Goal: Find specific page/section: Find specific page/section

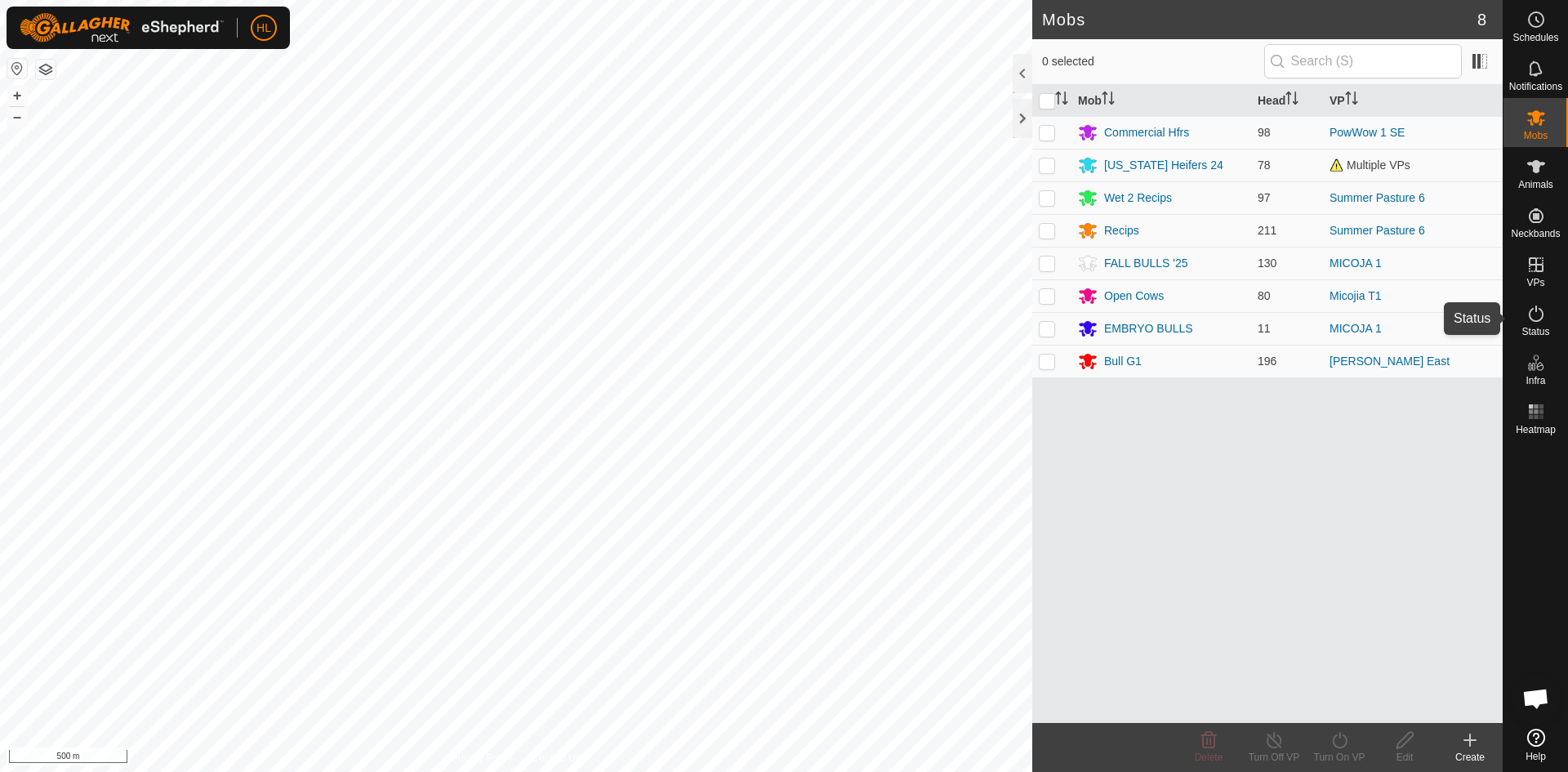
click at [1542, 316] on icon at bounding box center [1536, 313] width 14 height 16
click at [1530, 318] on icon at bounding box center [1536, 313] width 14 height 16
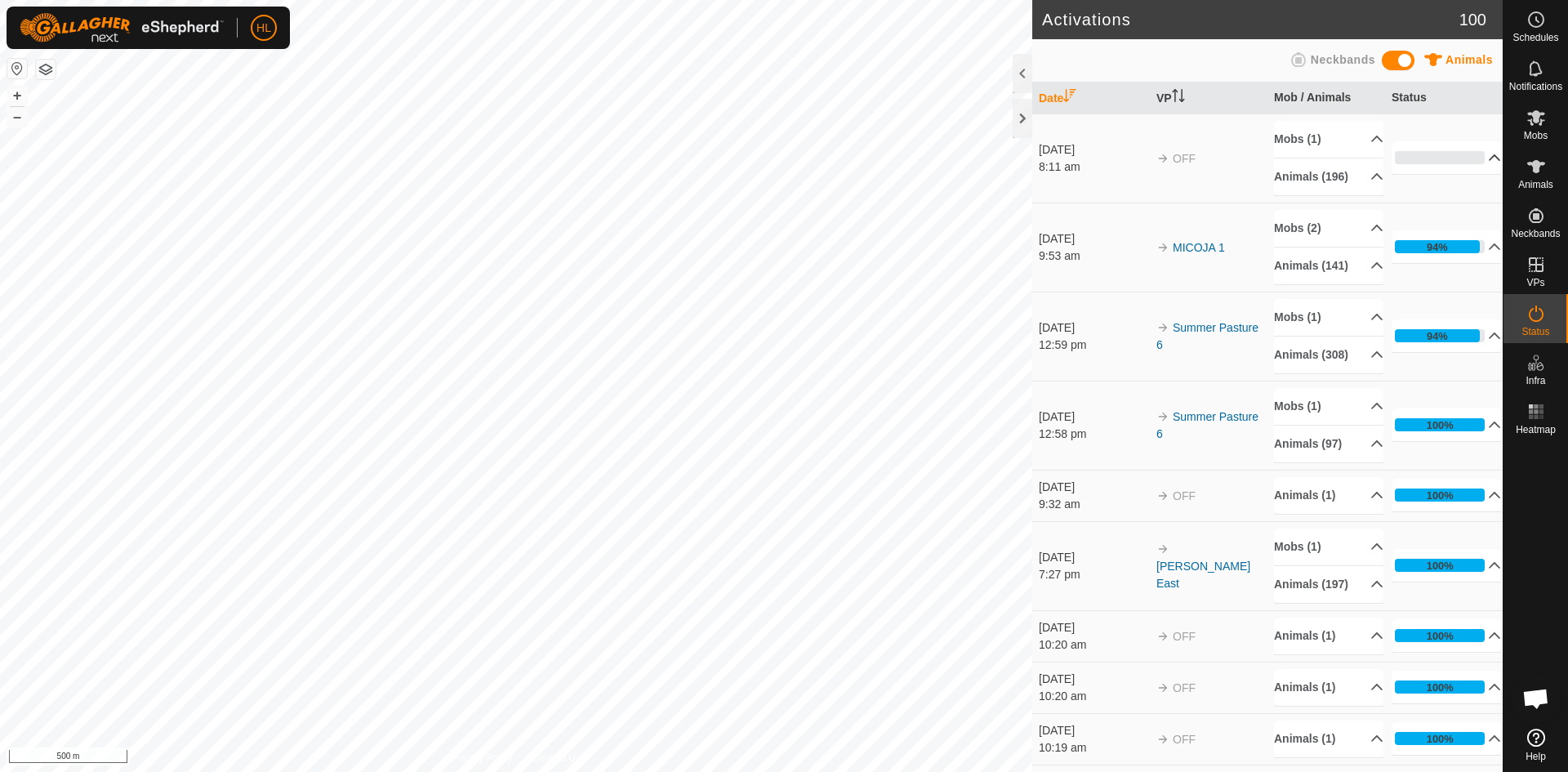
click at [1415, 159] on p-accordion-header "0%" at bounding box center [1446, 158] width 109 height 33
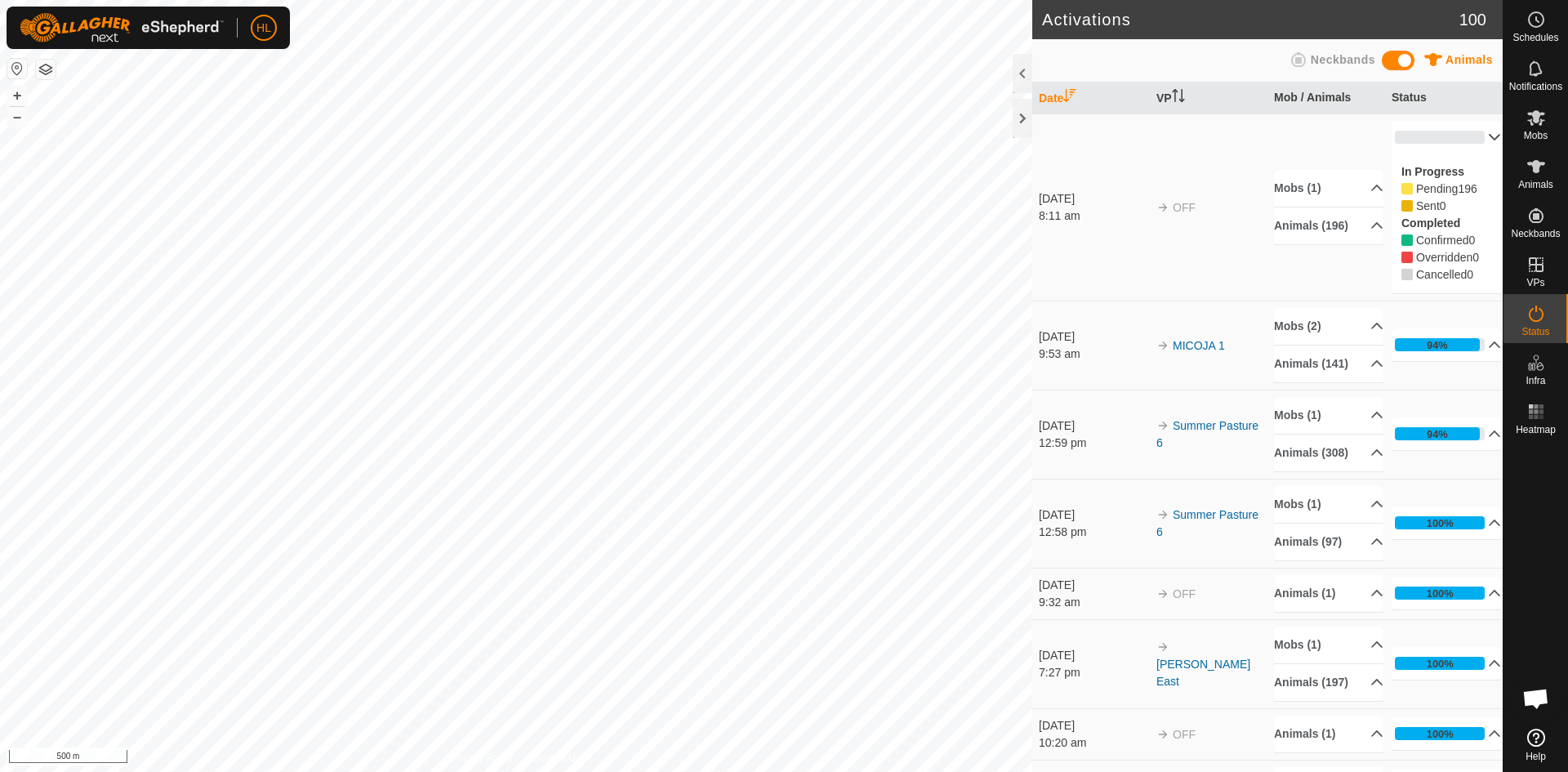
click at [1423, 147] on p-accordion-header "0%" at bounding box center [1446, 137] width 109 height 33
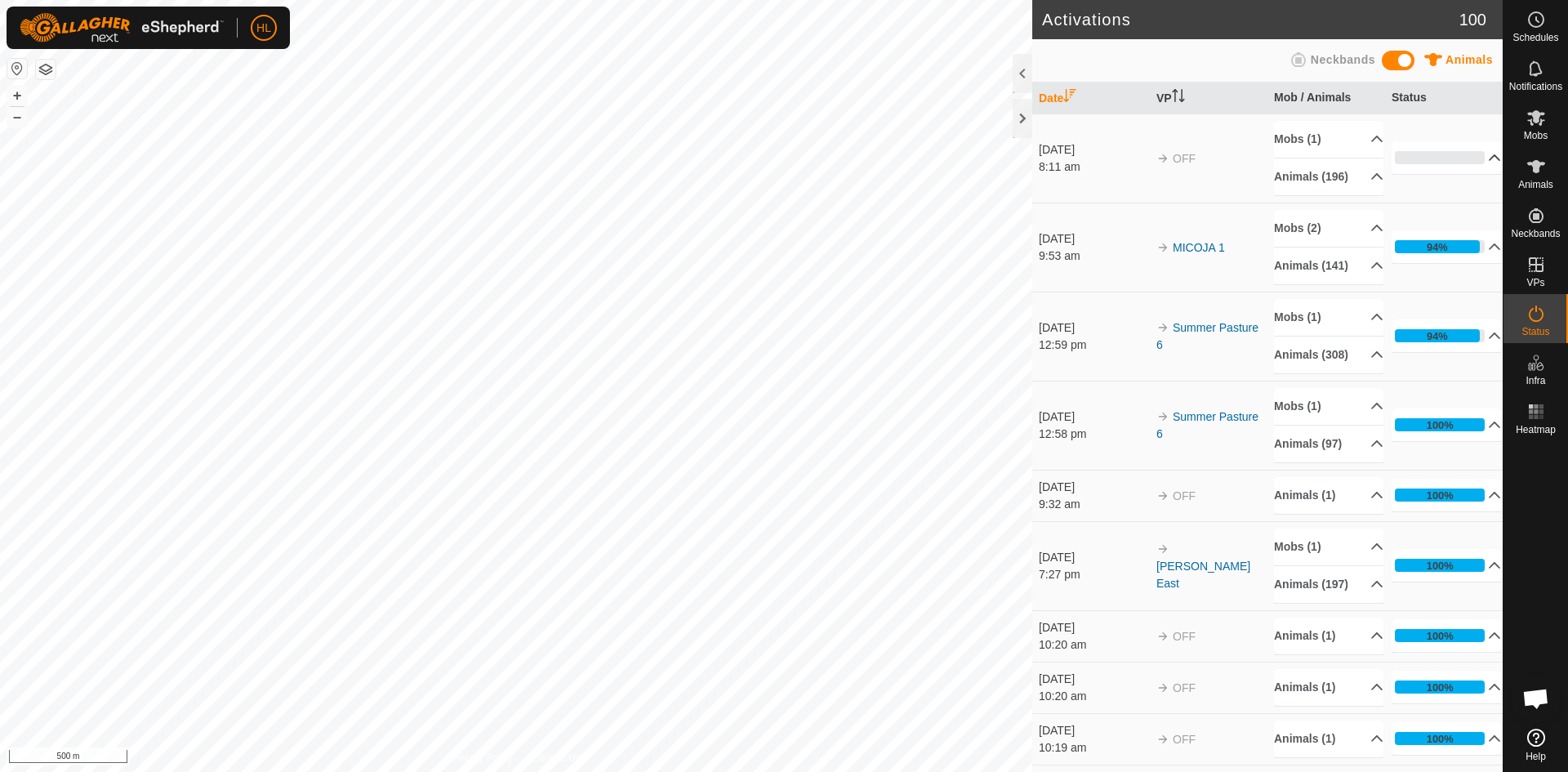
click at [1431, 166] on p-accordion-header "0%" at bounding box center [1446, 158] width 109 height 33
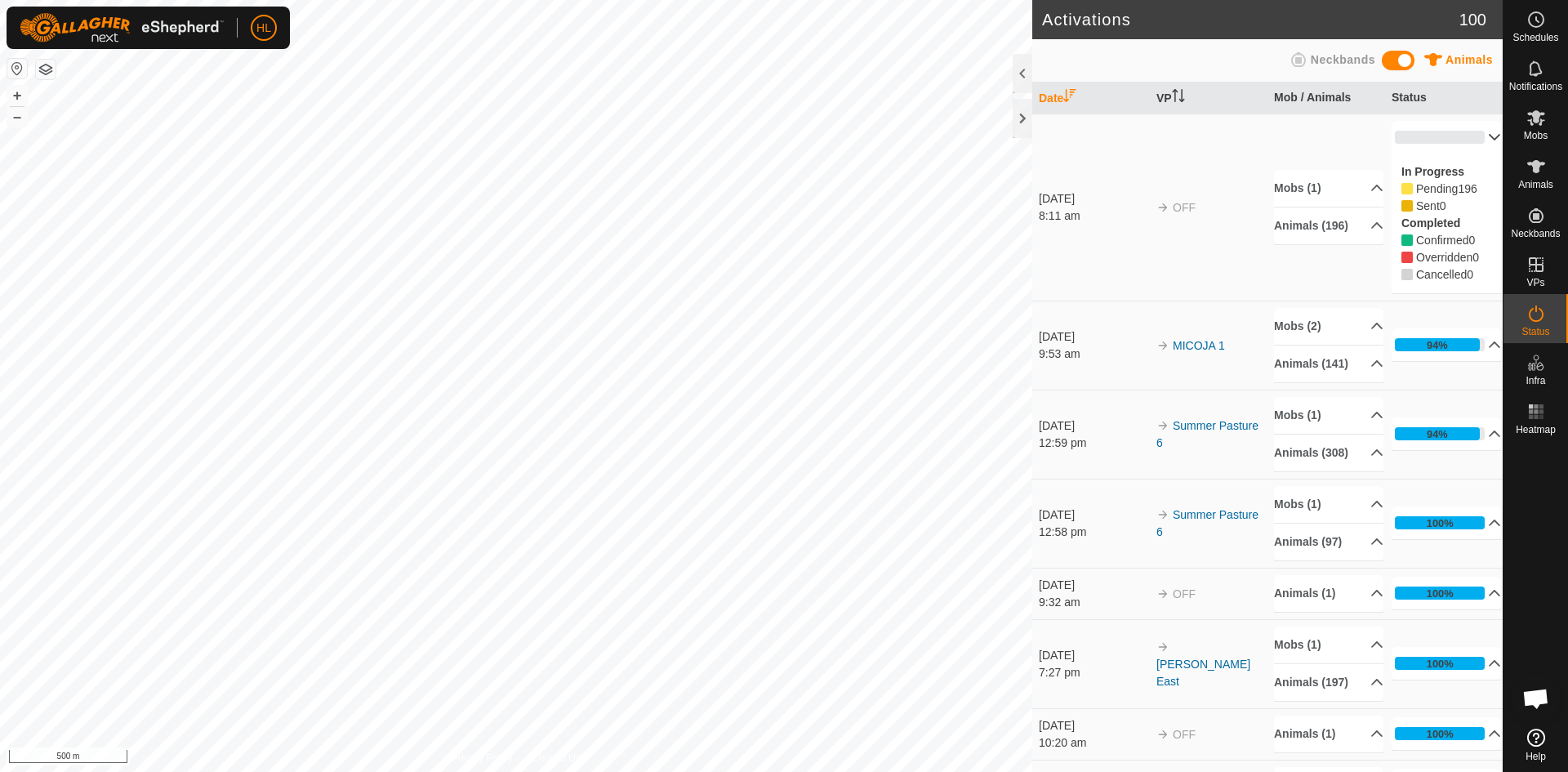
click at [1465, 143] on p-accordion-header "0%" at bounding box center [1446, 137] width 109 height 33
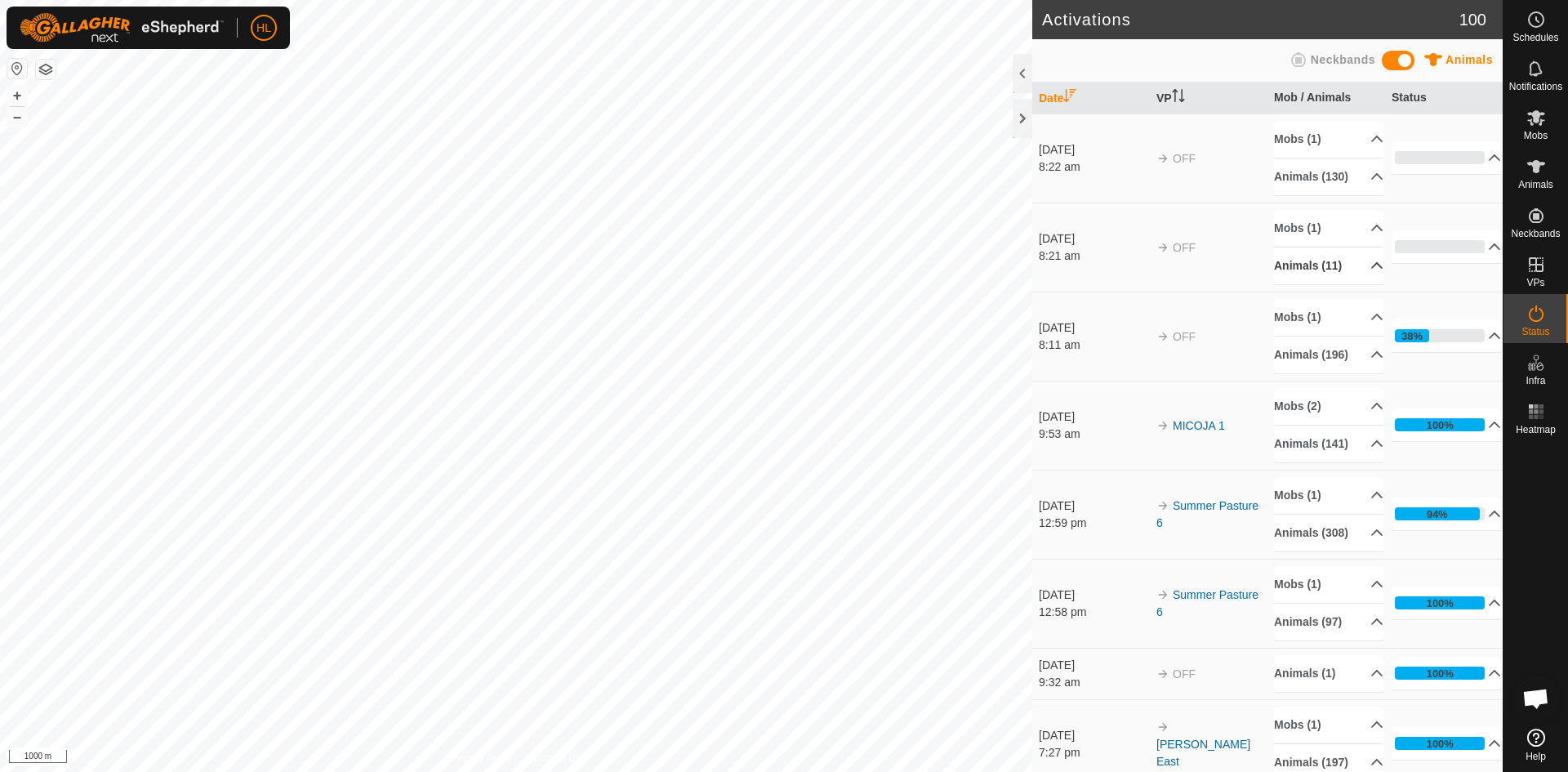
click at [1314, 275] on p-accordion-header "Animals (11)" at bounding box center [1329, 266] width 109 height 36
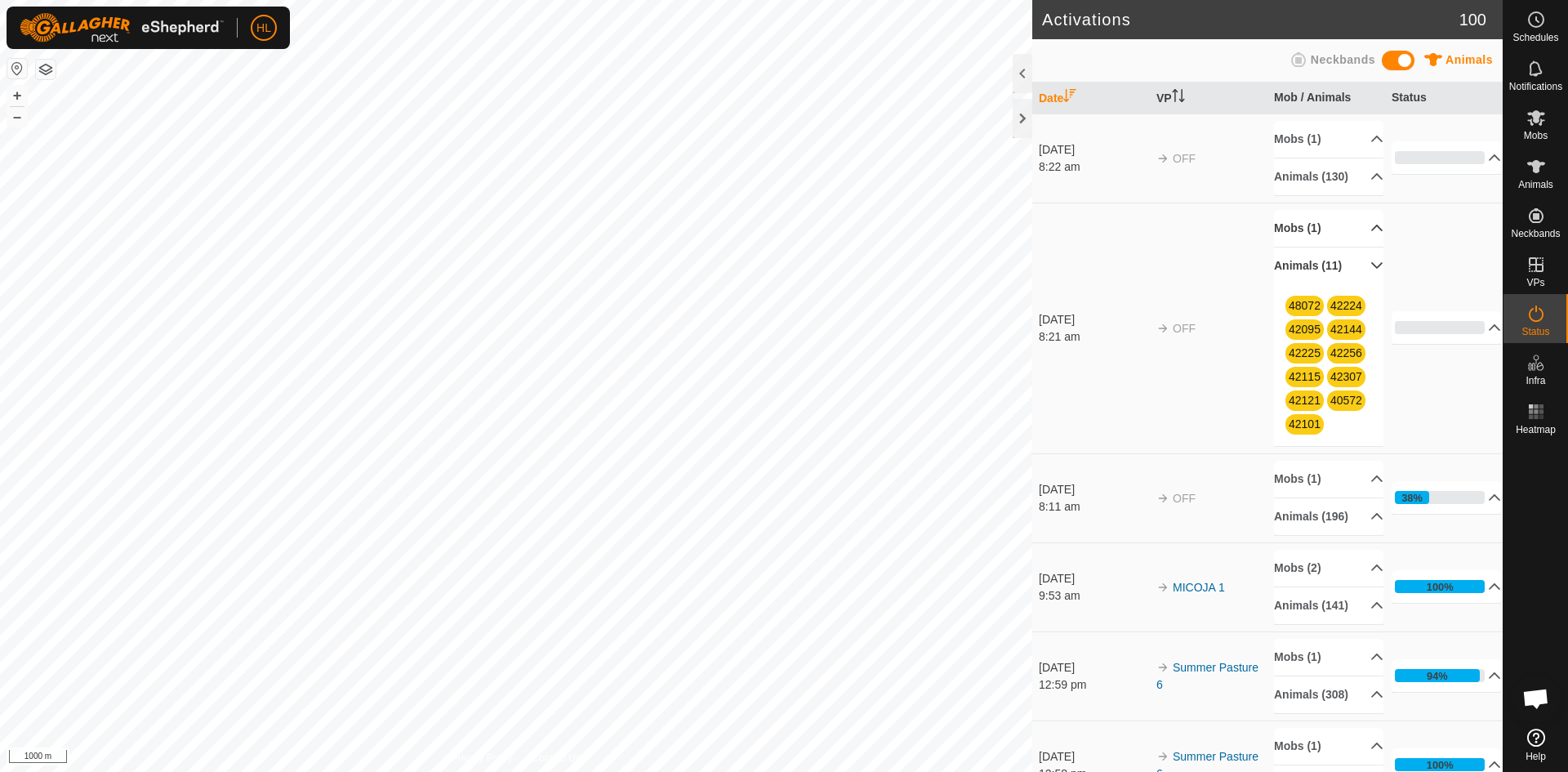
click at [1315, 247] on p-accordion-header "Mobs (1)" at bounding box center [1329, 228] width 109 height 36
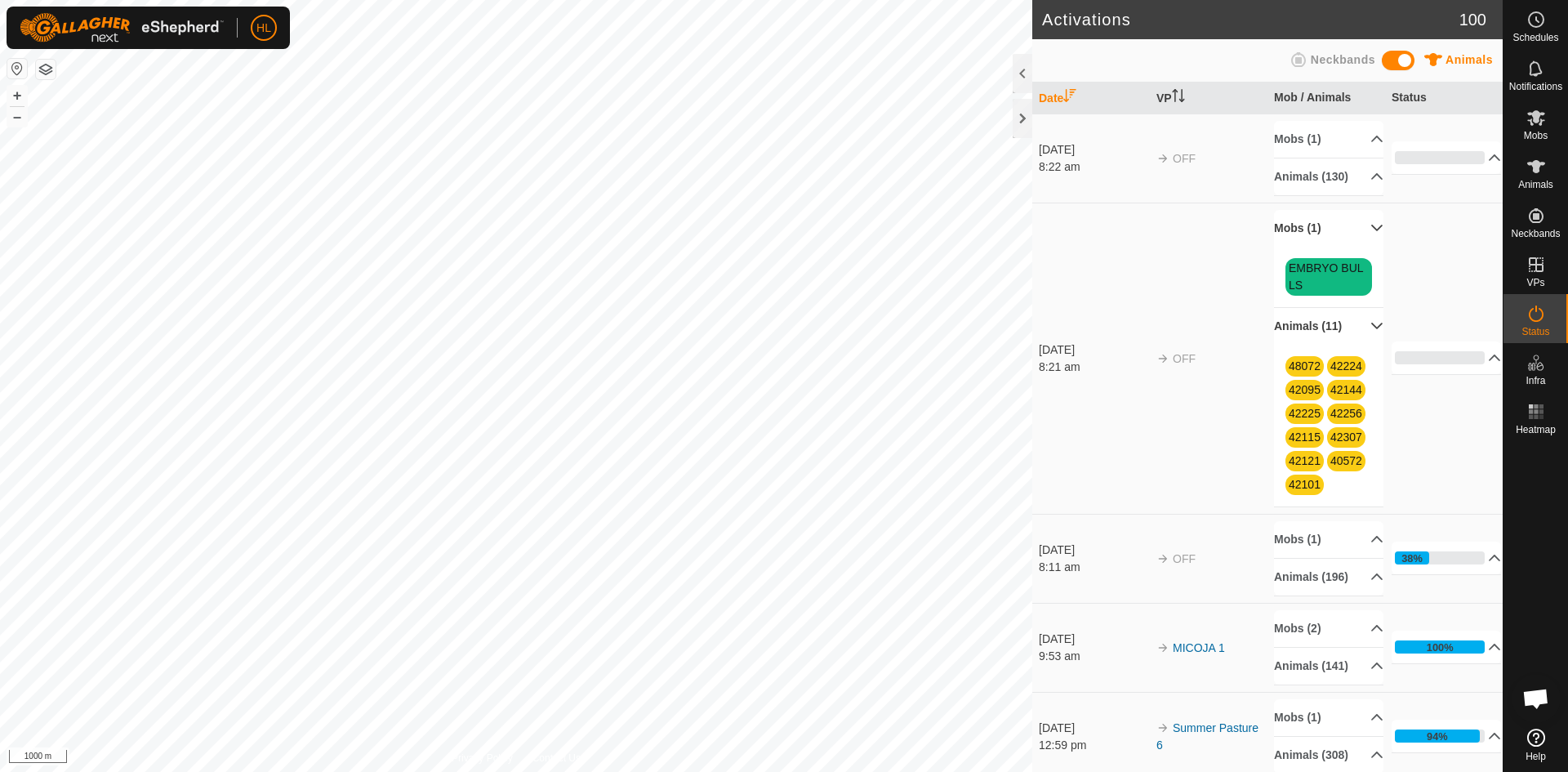
click at [1335, 340] on p-accordion-header "Animals (11)" at bounding box center [1329, 326] width 109 height 36
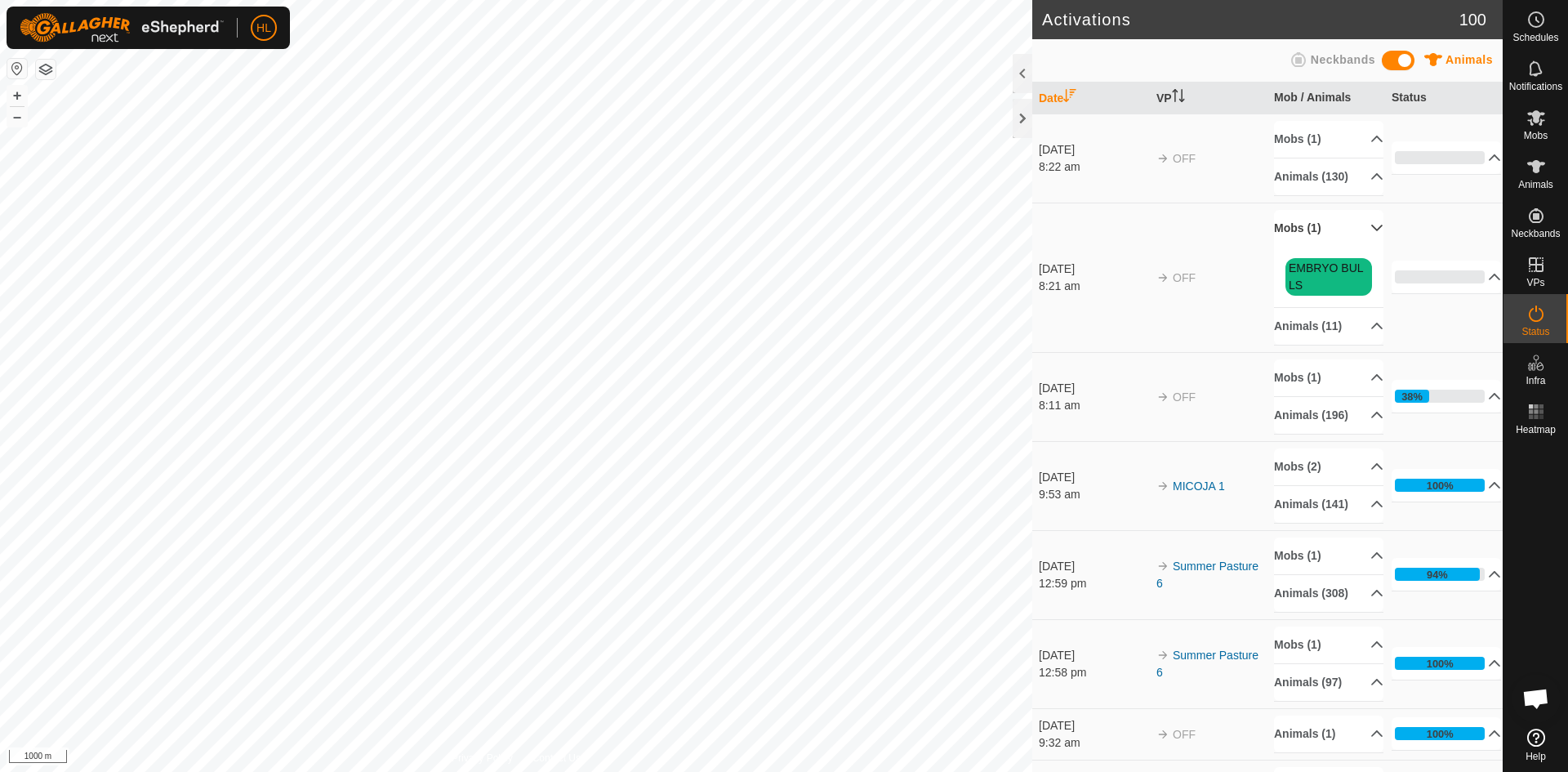
click at [1338, 247] on p-accordion-header "Mobs (1)" at bounding box center [1329, 228] width 109 height 36
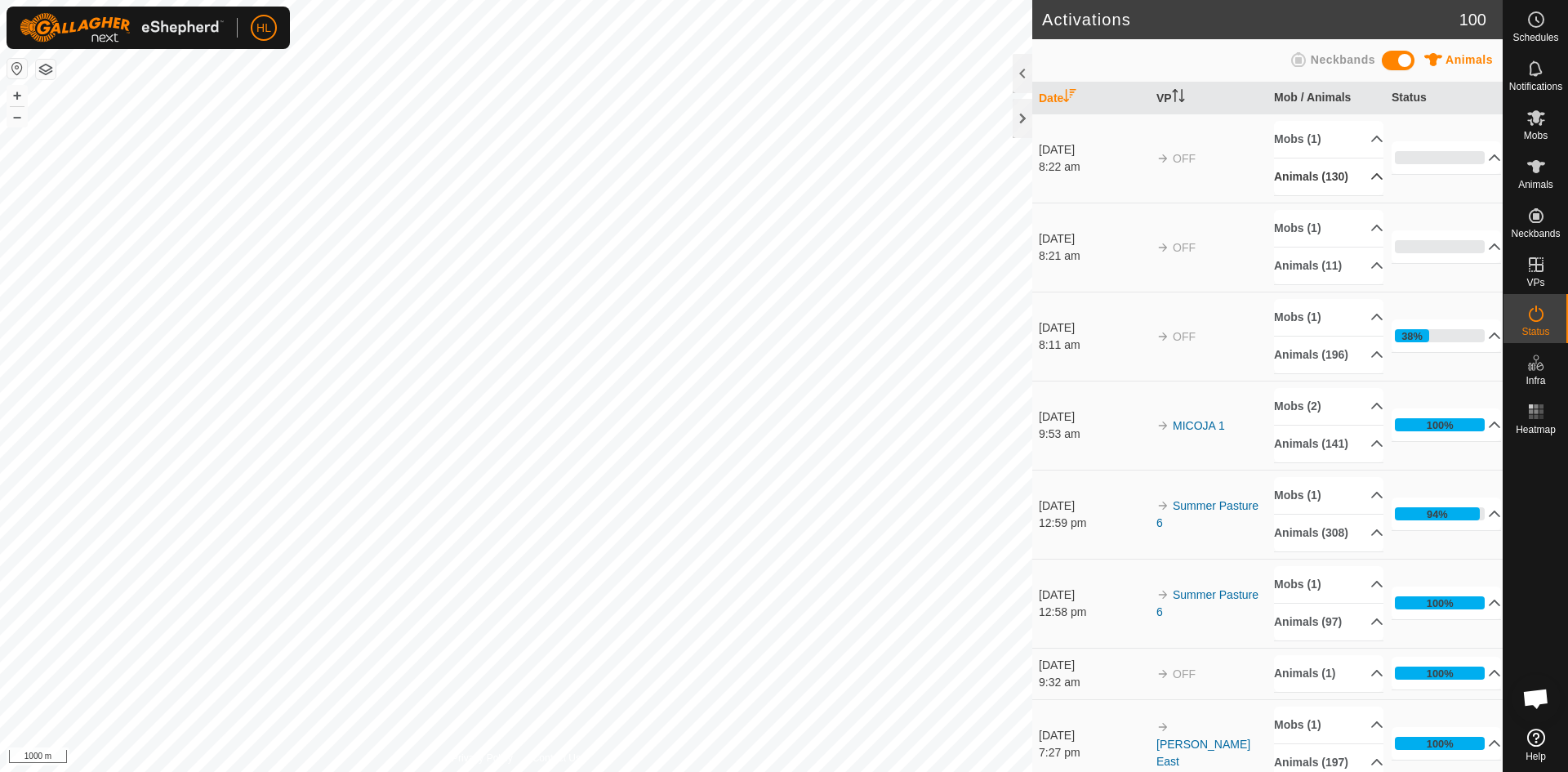
click at [1349, 182] on p-accordion-header "Animals (130)" at bounding box center [1329, 176] width 109 height 36
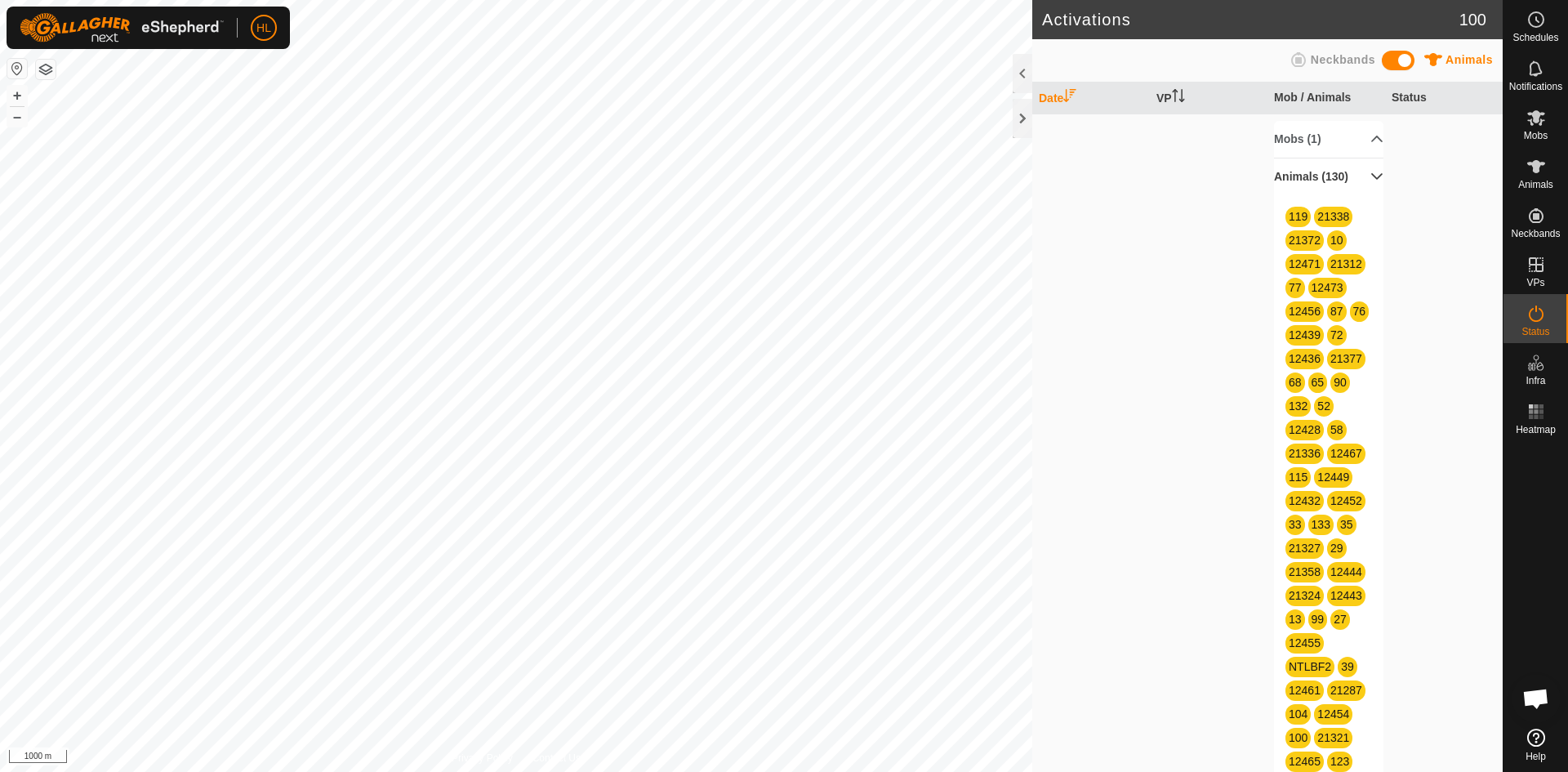
click at [1357, 190] on p-accordion-header "Animals (130)" at bounding box center [1329, 176] width 109 height 36
